Goal: Use online tool/utility: Utilize a website feature to perform a specific function

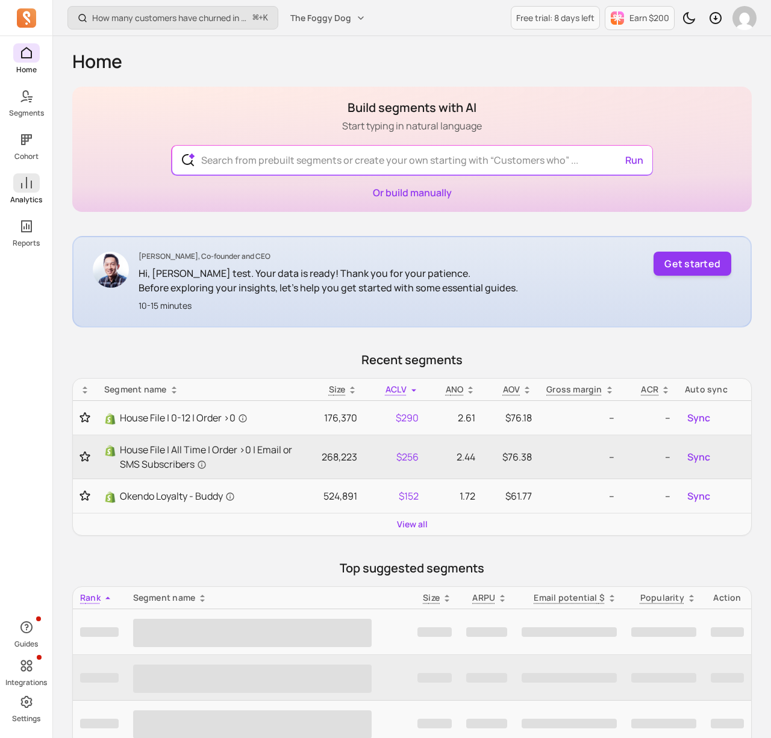
click at [28, 178] on icon at bounding box center [26, 183] width 14 height 14
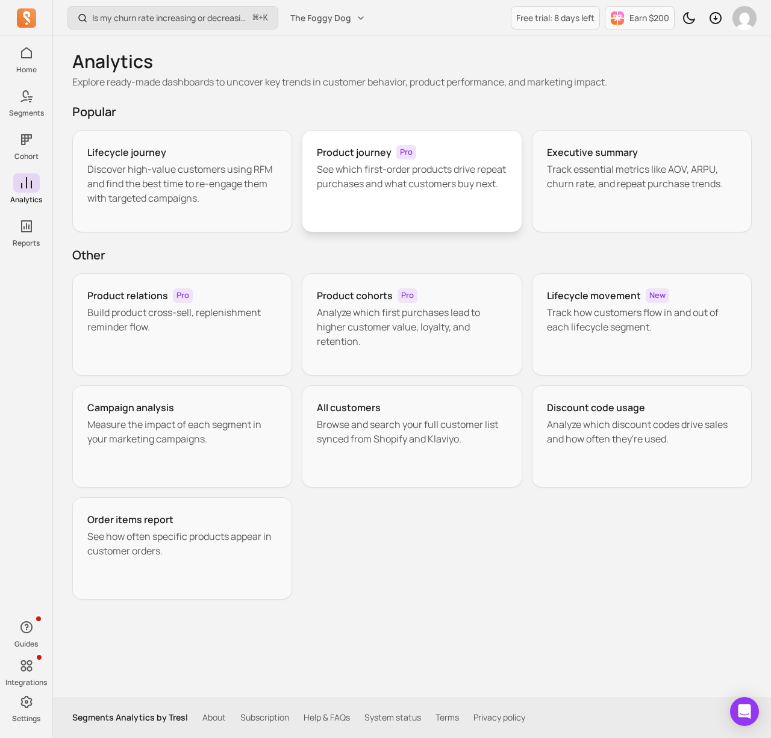
click at [459, 191] on p "See which first-order products drive repeat purchases and what customers buy ne…" at bounding box center [412, 176] width 190 height 29
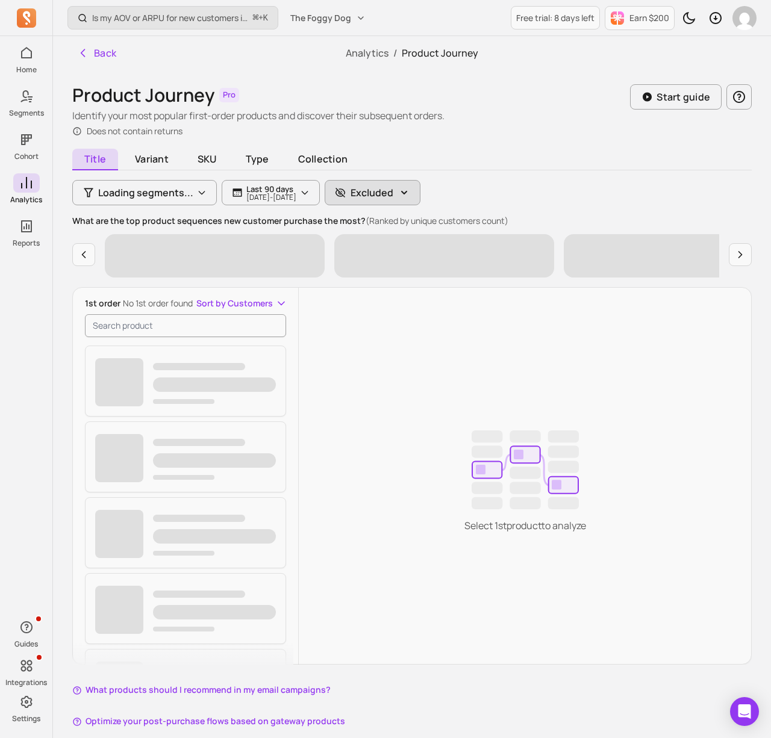
click at [393, 193] on p "Excluded" at bounding box center [371, 192] width 43 height 14
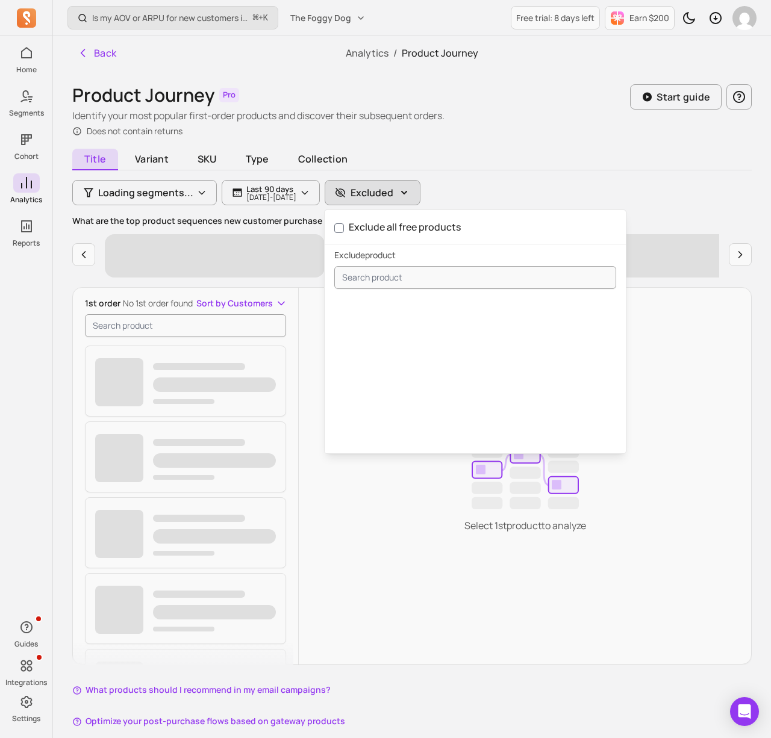
click at [393, 193] on p "Excluded" at bounding box center [371, 192] width 43 height 14
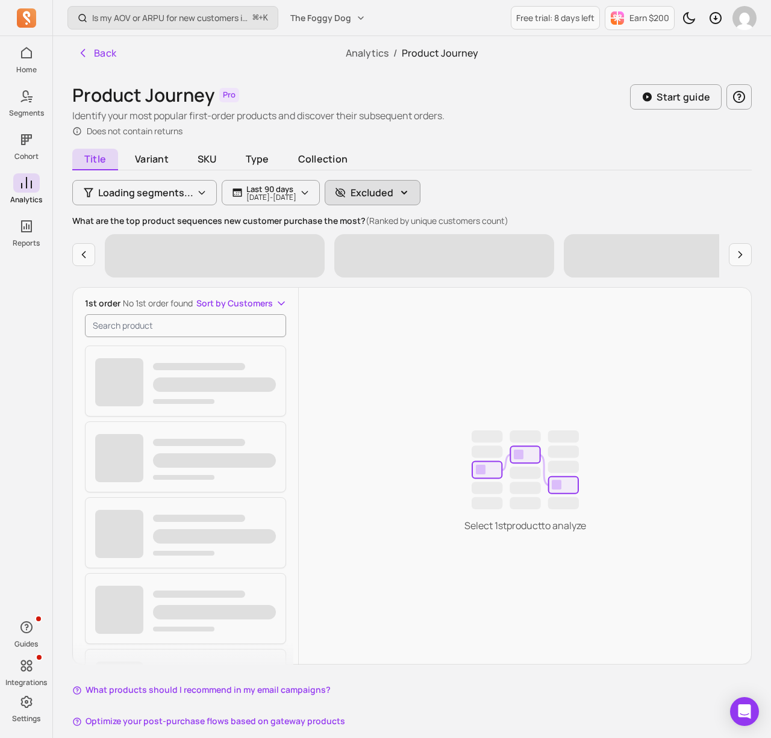
click at [393, 193] on p "Excluded" at bounding box center [371, 192] width 43 height 14
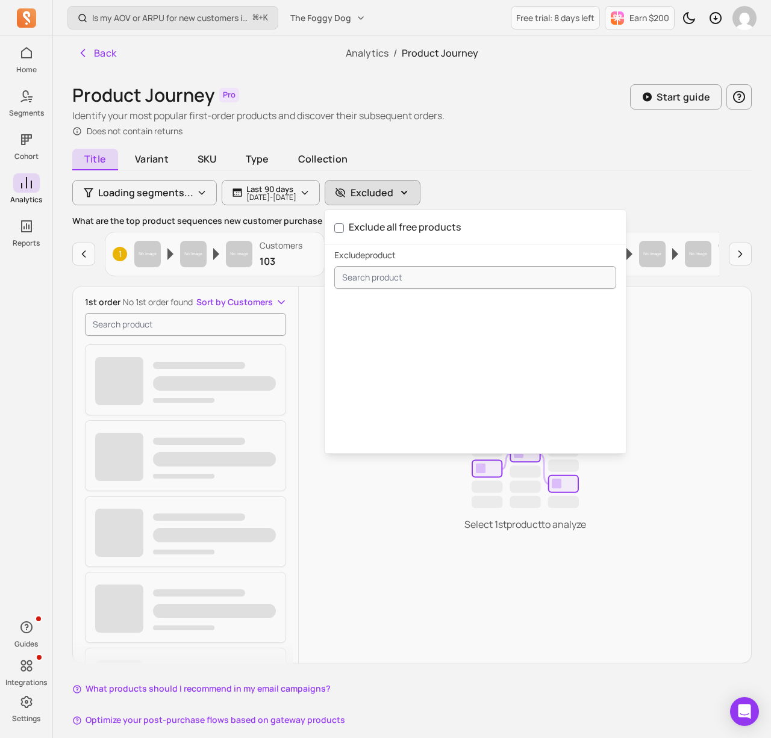
click at [420, 199] on button "Excluded" at bounding box center [372, 192] width 96 height 25
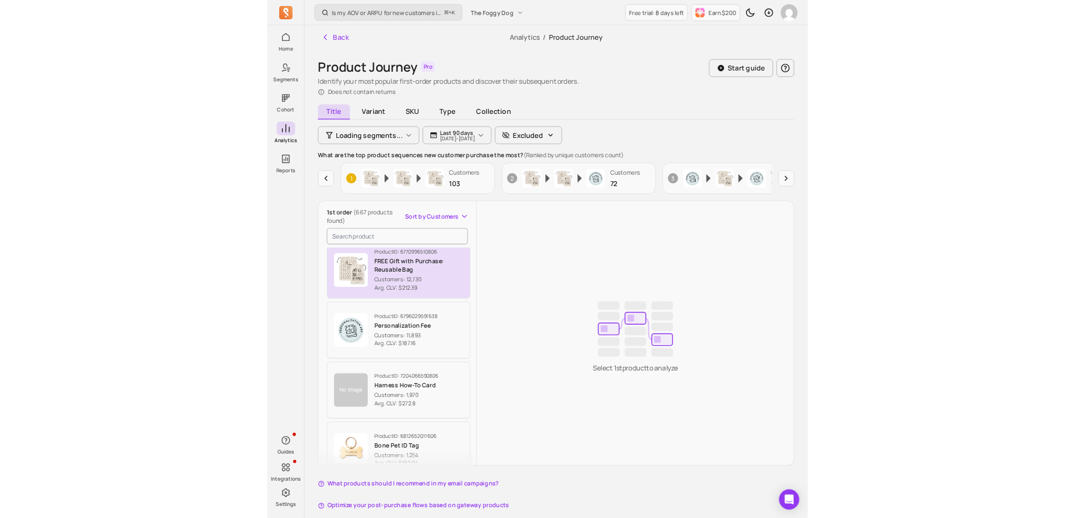
scroll to position [13, 0]
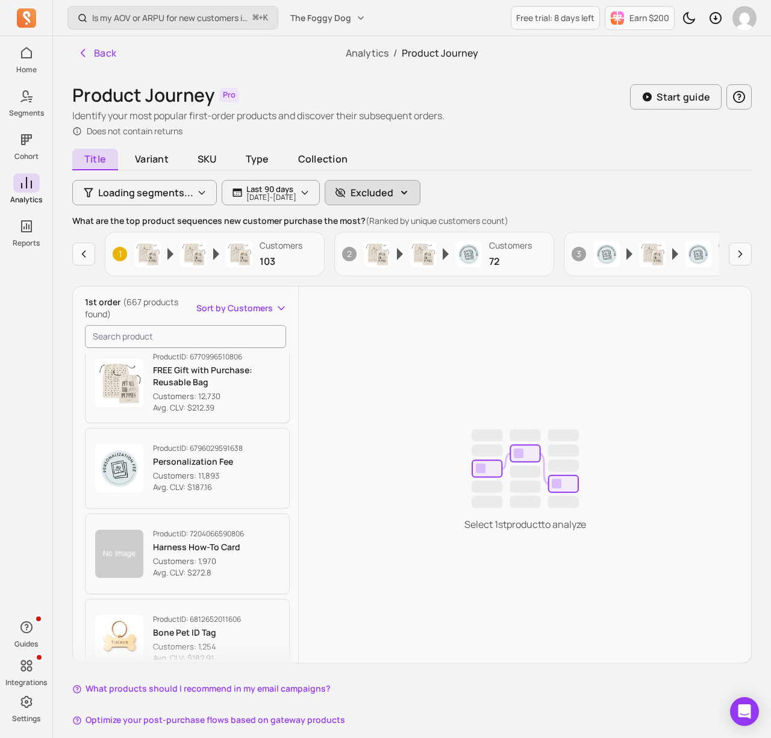
click at [393, 188] on p "Excluded" at bounding box center [371, 192] width 43 height 14
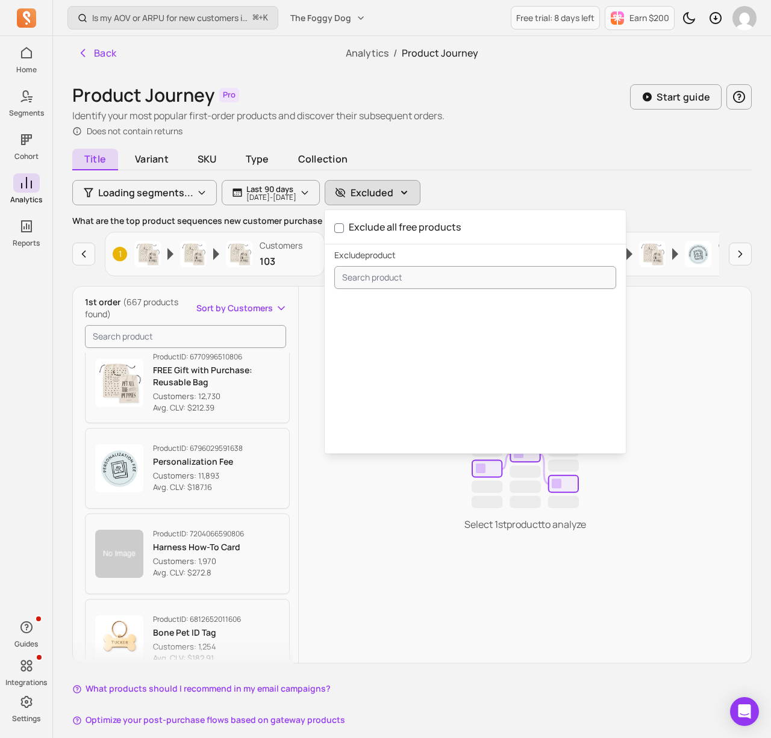
click at [393, 188] on p "Excluded" at bounding box center [371, 192] width 43 height 14
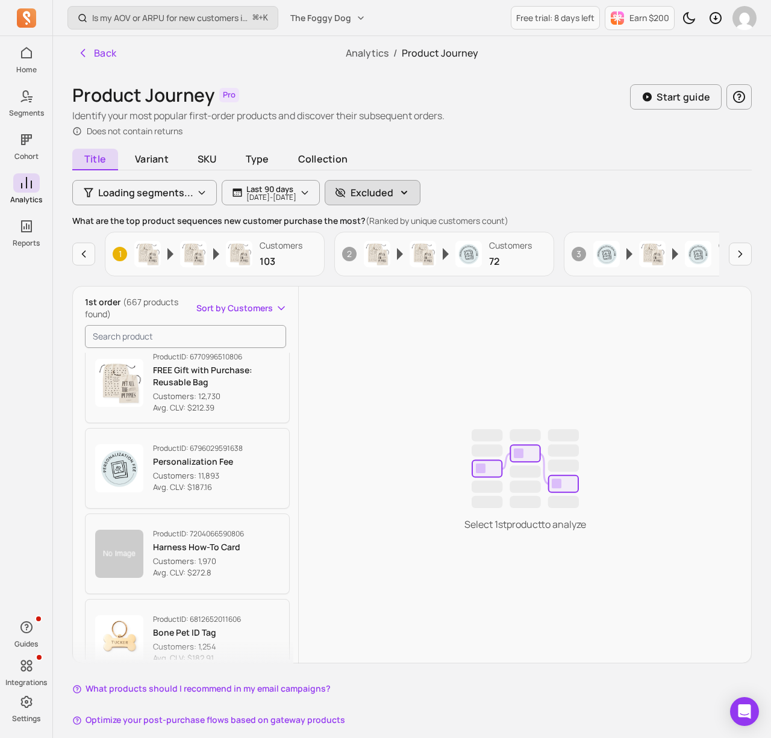
click at [383, 193] on button "Excluded" at bounding box center [372, 192] width 96 height 25
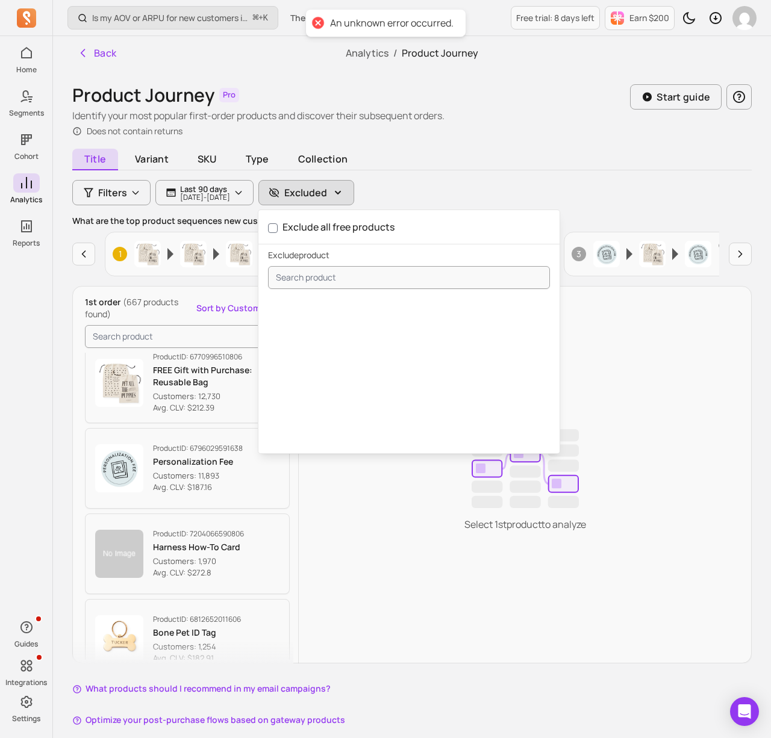
click at [451, 179] on div "Title Variant SKU Type Collection Filters Last 90 days [DATE] - [DATE] Excluded…" at bounding box center [411, 439] width 679 height 574
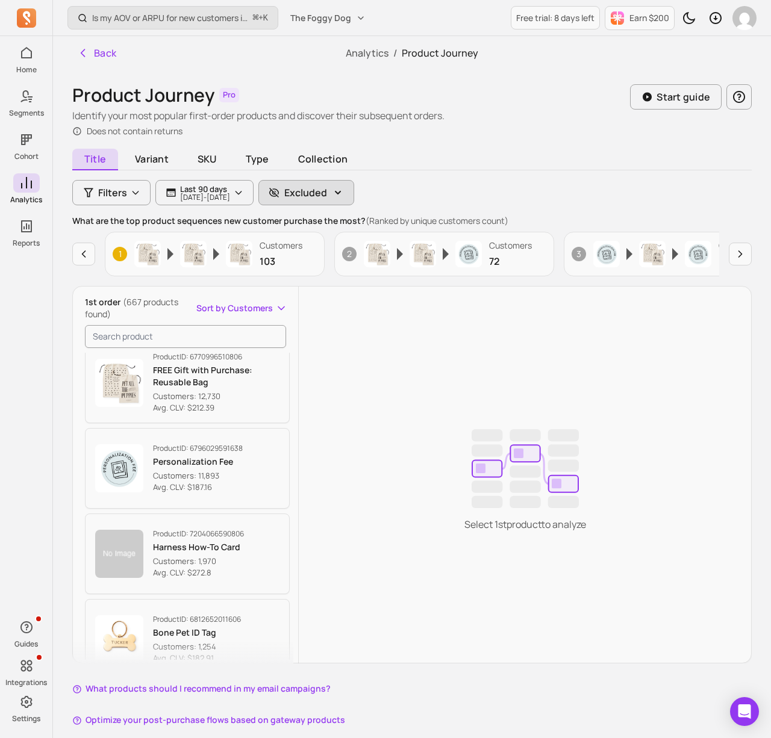
click at [327, 196] on p "Excluded" at bounding box center [305, 192] width 43 height 14
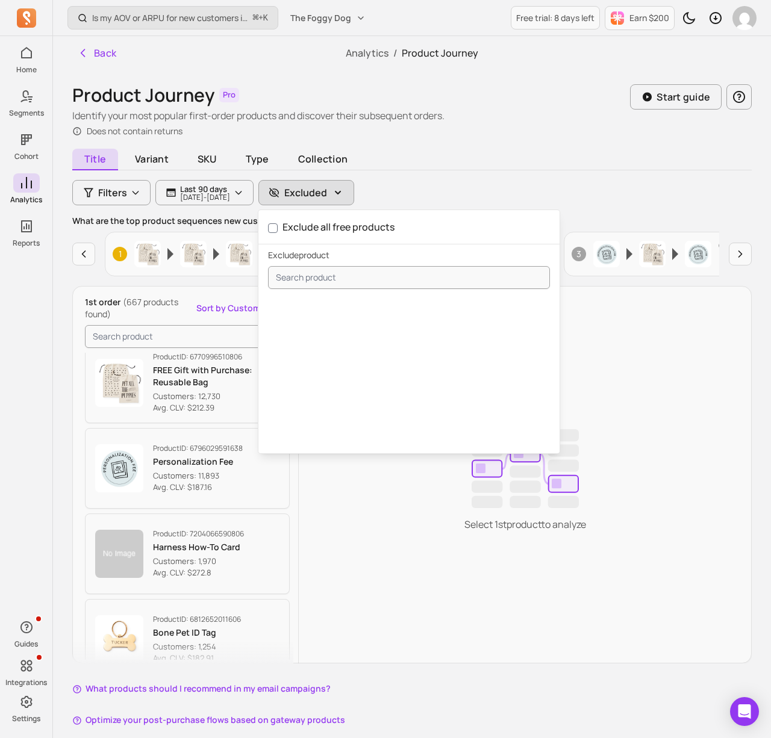
click at [327, 196] on p "Excluded" at bounding box center [305, 192] width 43 height 14
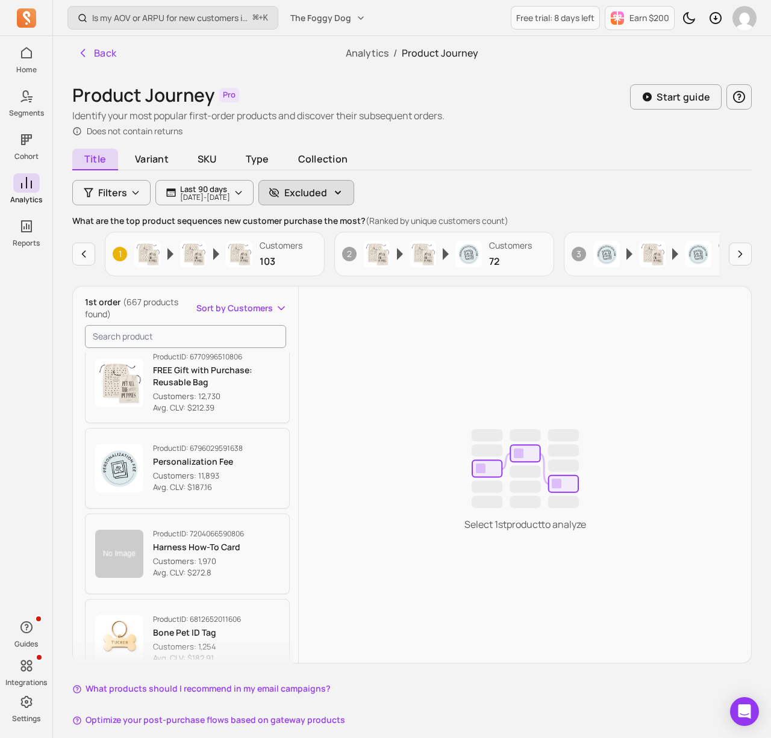
click at [327, 196] on p "Excluded" at bounding box center [305, 192] width 43 height 14
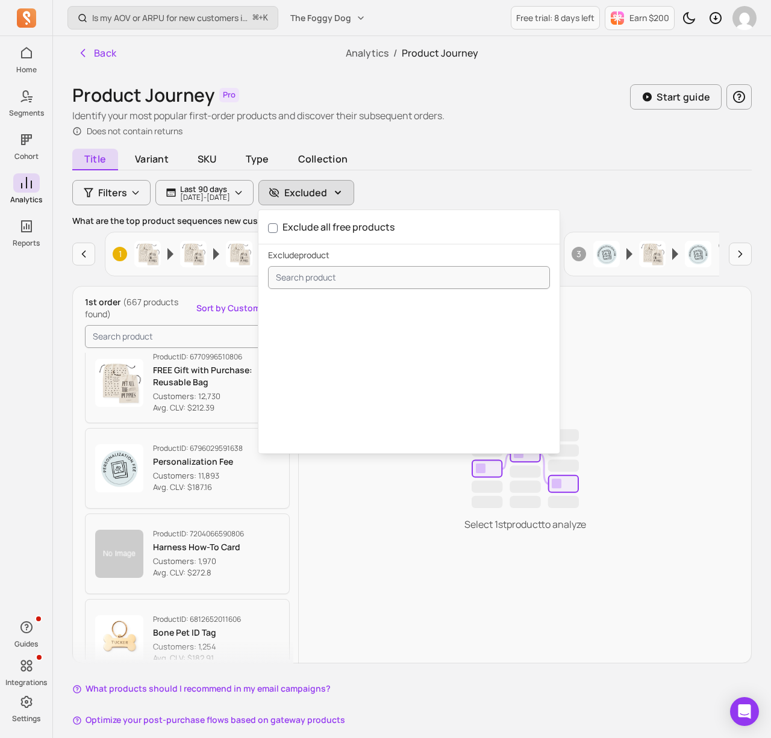
click at [327, 196] on p "Excluded" at bounding box center [305, 192] width 43 height 14
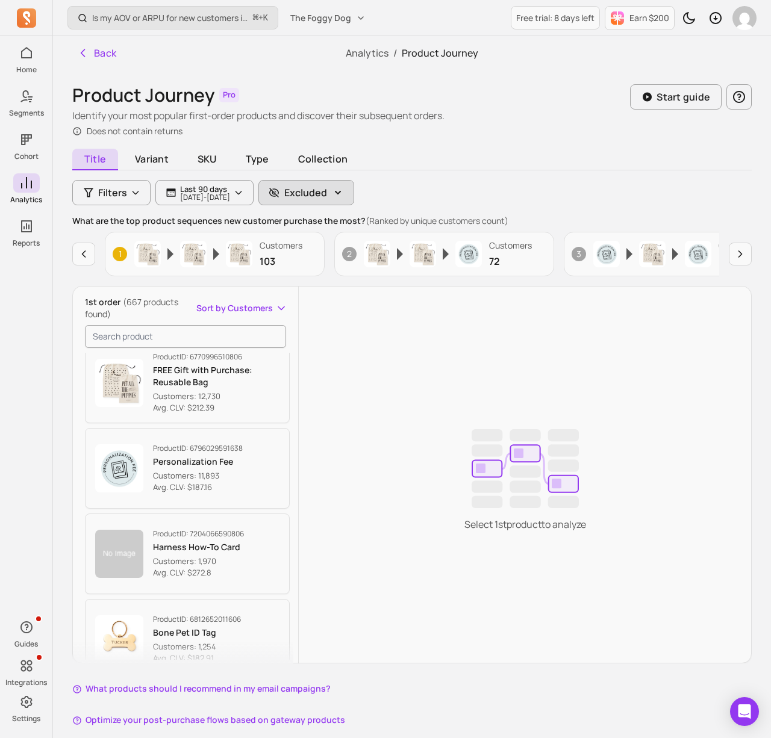
click at [327, 193] on p "Excluded" at bounding box center [305, 192] width 43 height 14
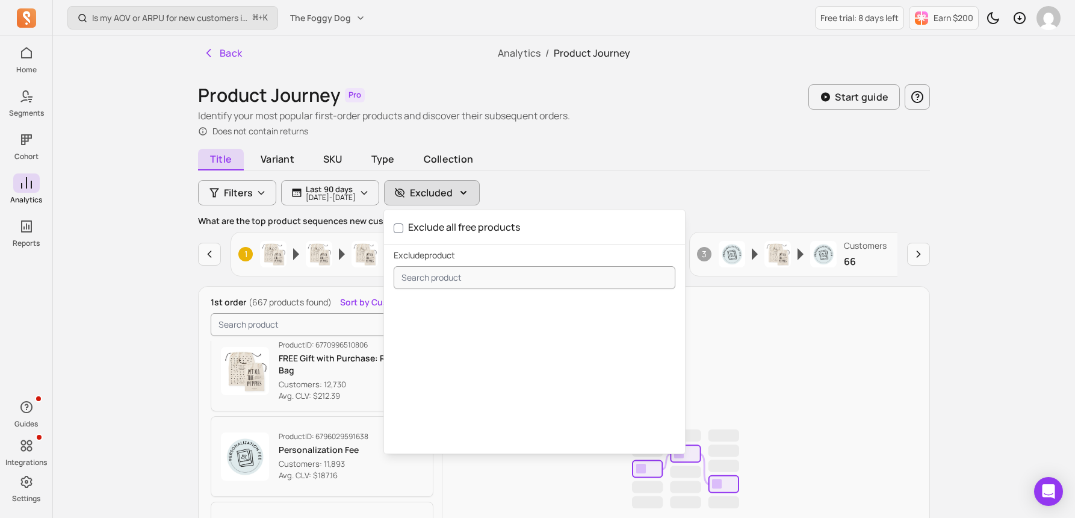
click at [287, 89] on h1 "Product Journey" at bounding box center [269, 95] width 142 height 22
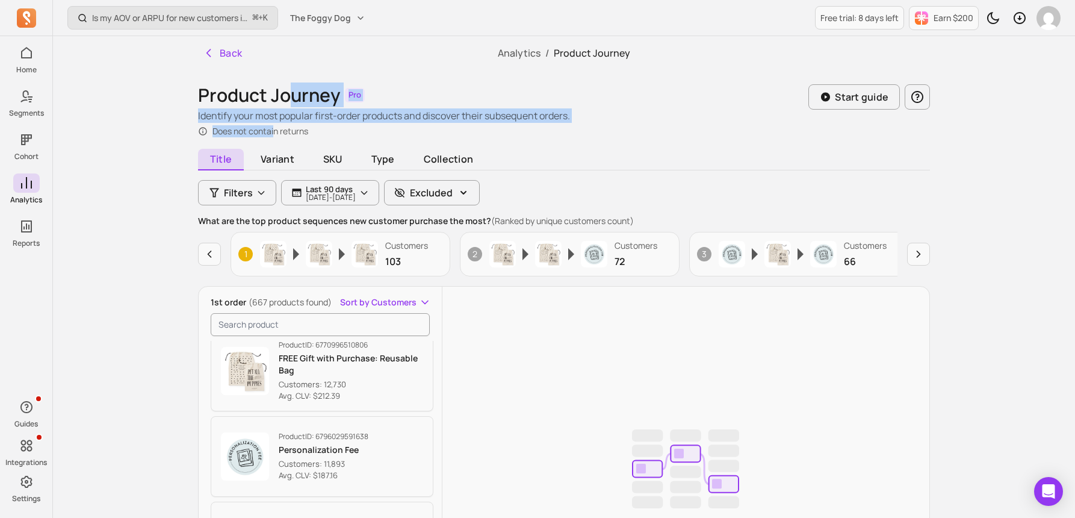
click at [275, 132] on div "Product Journey Pro Identify your most popular first-order products and discove…" at bounding box center [384, 110] width 372 height 53
click at [275, 132] on p "Does not contain returns" at bounding box center [261, 131] width 96 height 12
